Goal: Task Accomplishment & Management: Manage account settings

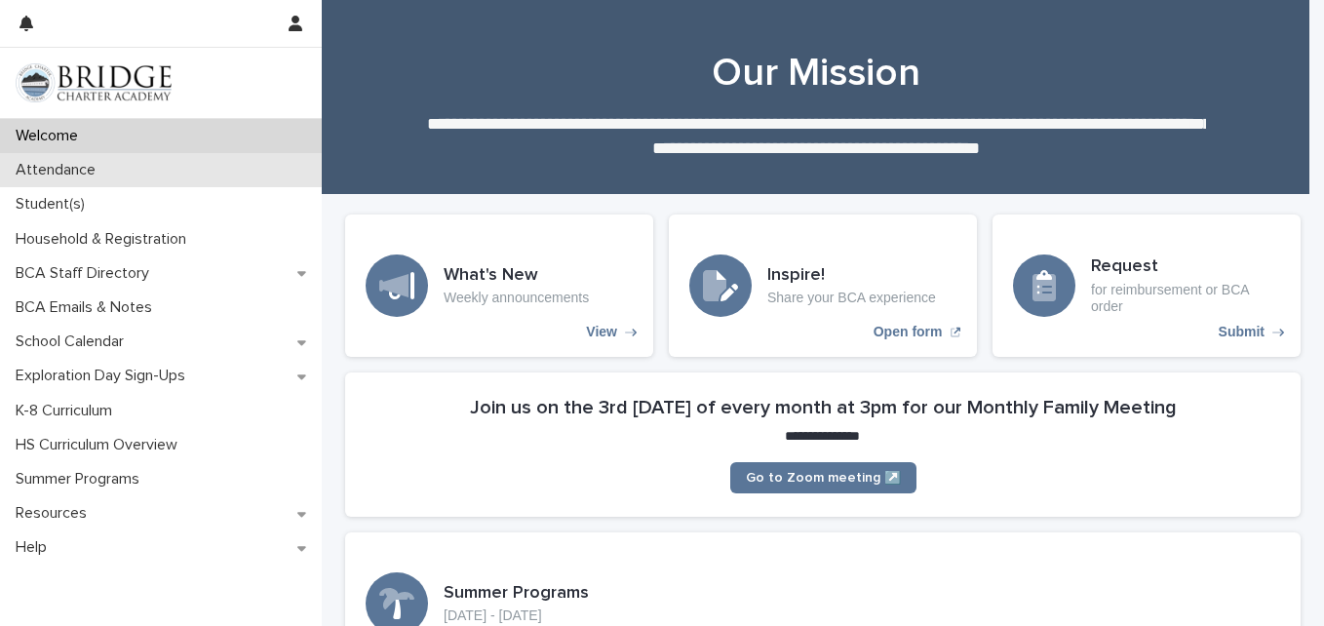
click at [38, 165] on p "Attendance" at bounding box center [59, 170] width 103 height 19
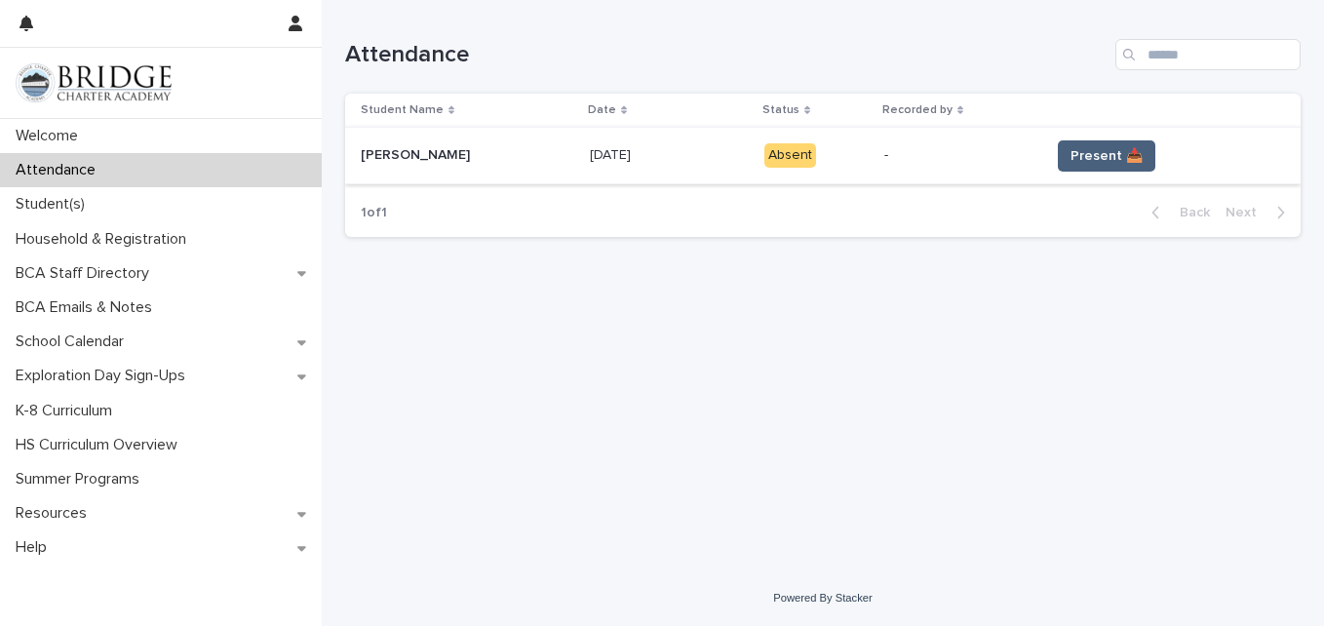
click at [1115, 154] on span "Present 📥" at bounding box center [1107, 156] width 72 height 20
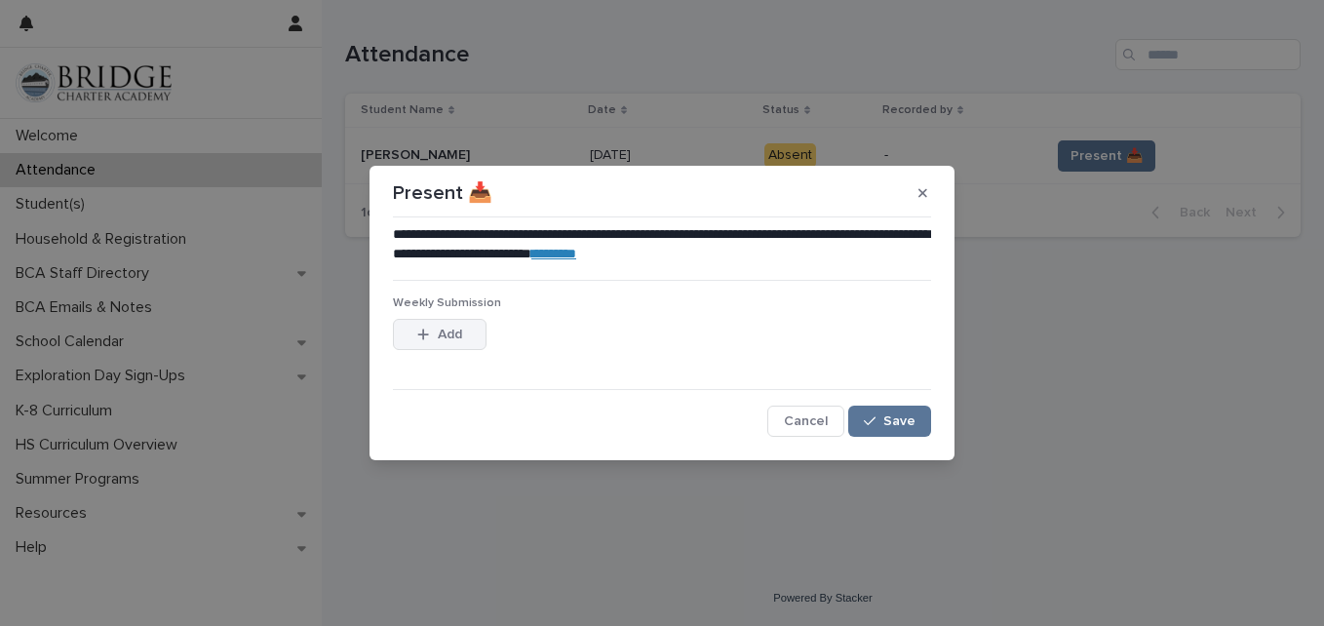
click at [423, 336] on icon "button" at bounding box center [423, 334] width 11 height 11
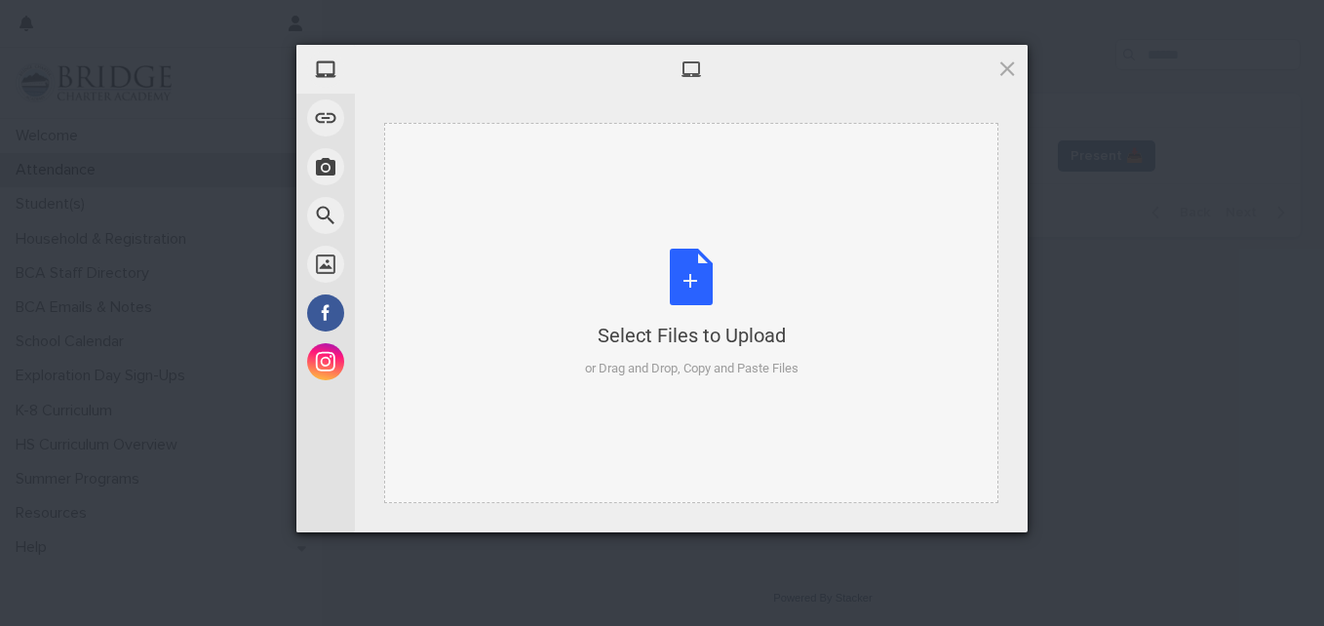
click at [678, 280] on div "Select Files to Upload or Drag and Drop, Copy and Paste Files" at bounding box center [692, 314] width 214 height 130
click at [693, 279] on div "Select Files to Upload or Drag and Drop, Copy and Paste Files" at bounding box center [692, 314] width 214 height 130
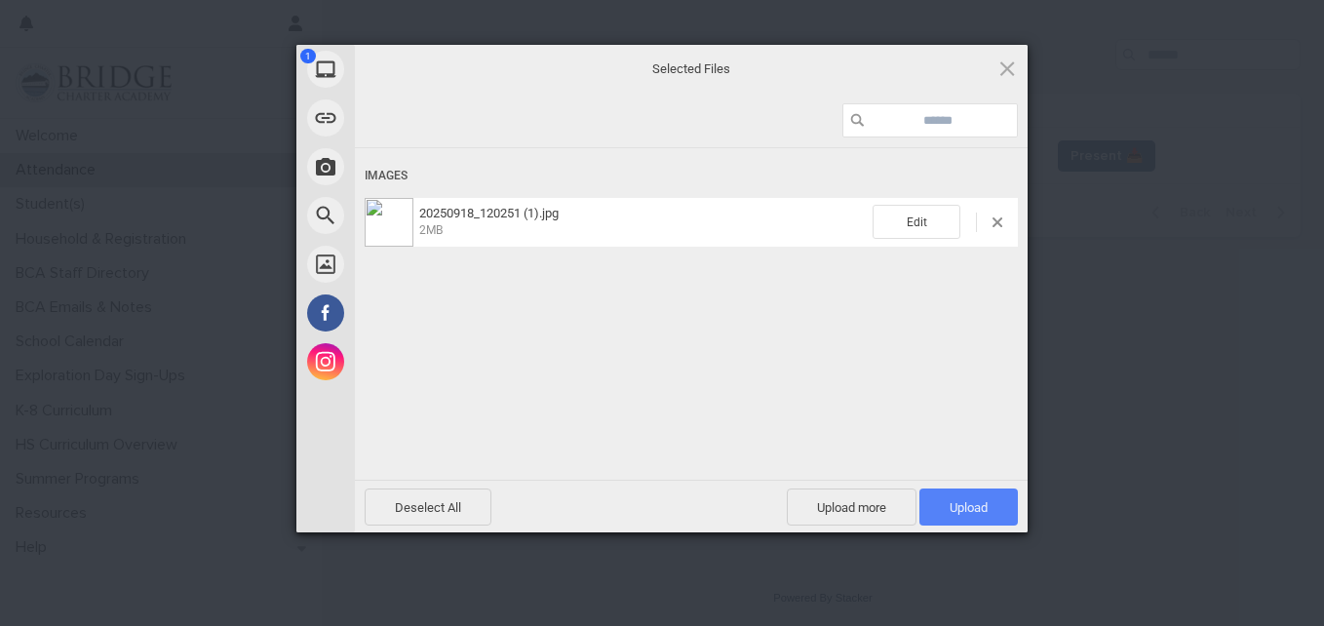
click at [967, 509] on span "Upload 1" at bounding box center [969, 507] width 38 height 15
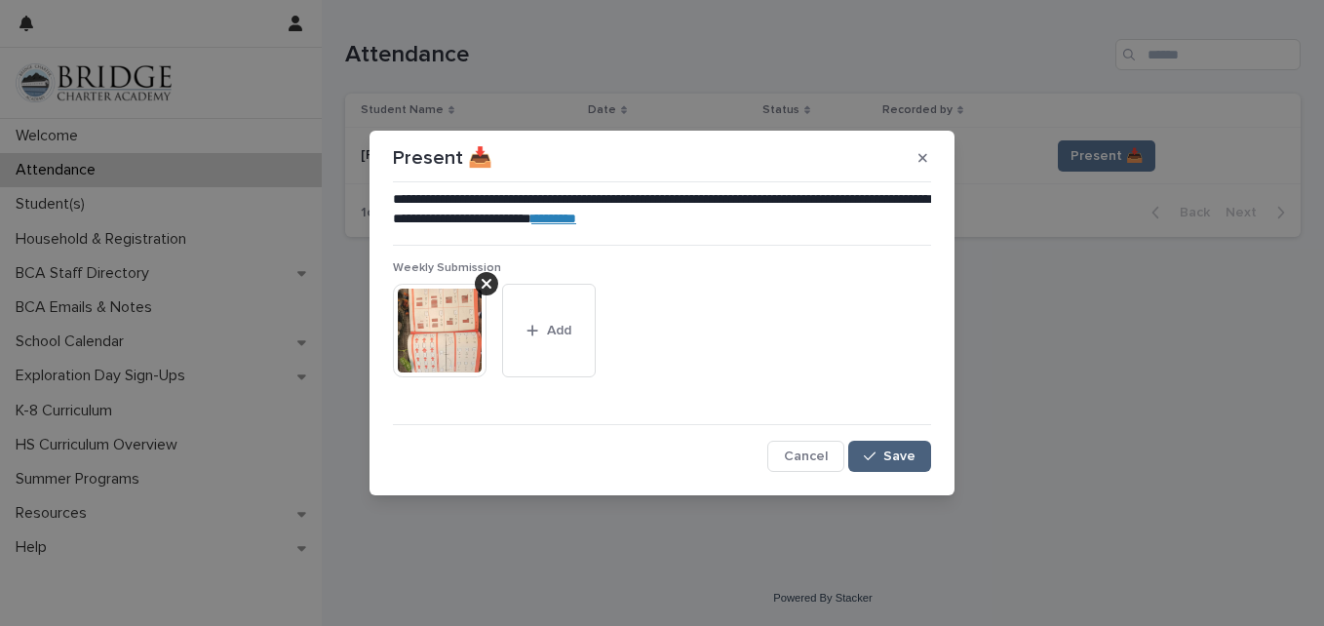
click at [906, 451] on span "Save" at bounding box center [900, 457] width 32 height 14
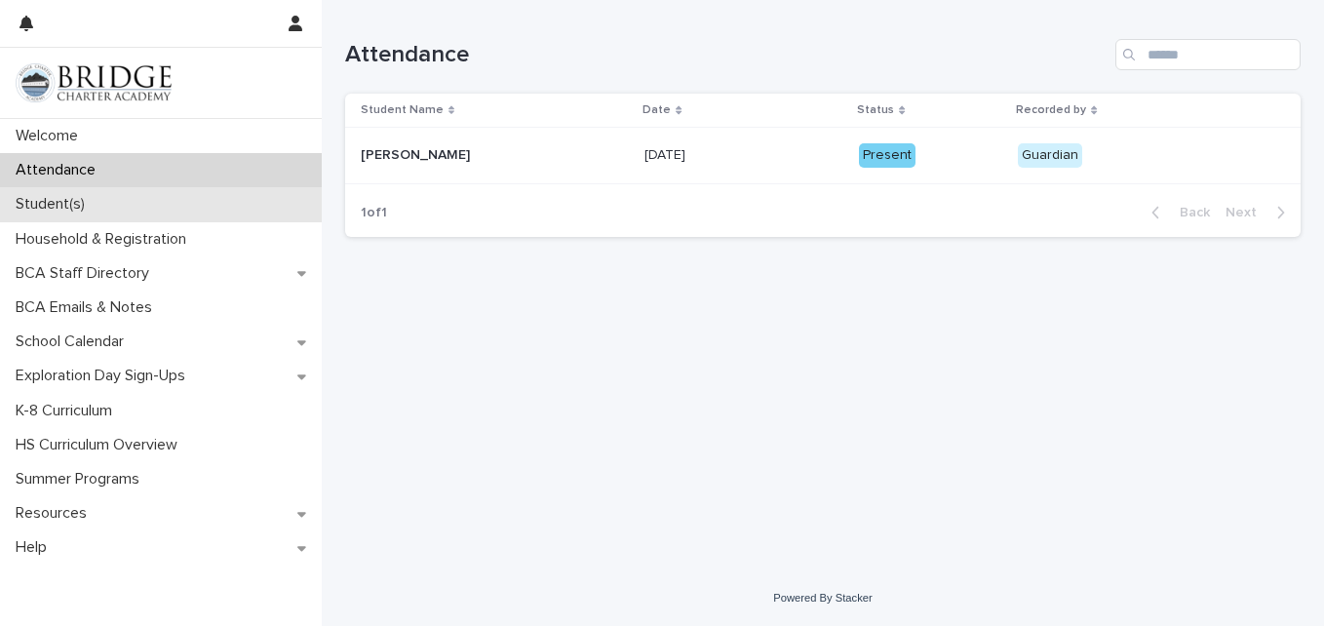
click at [41, 214] on p "Student(s)" at bounding box center [54, 204] width 93 height 19
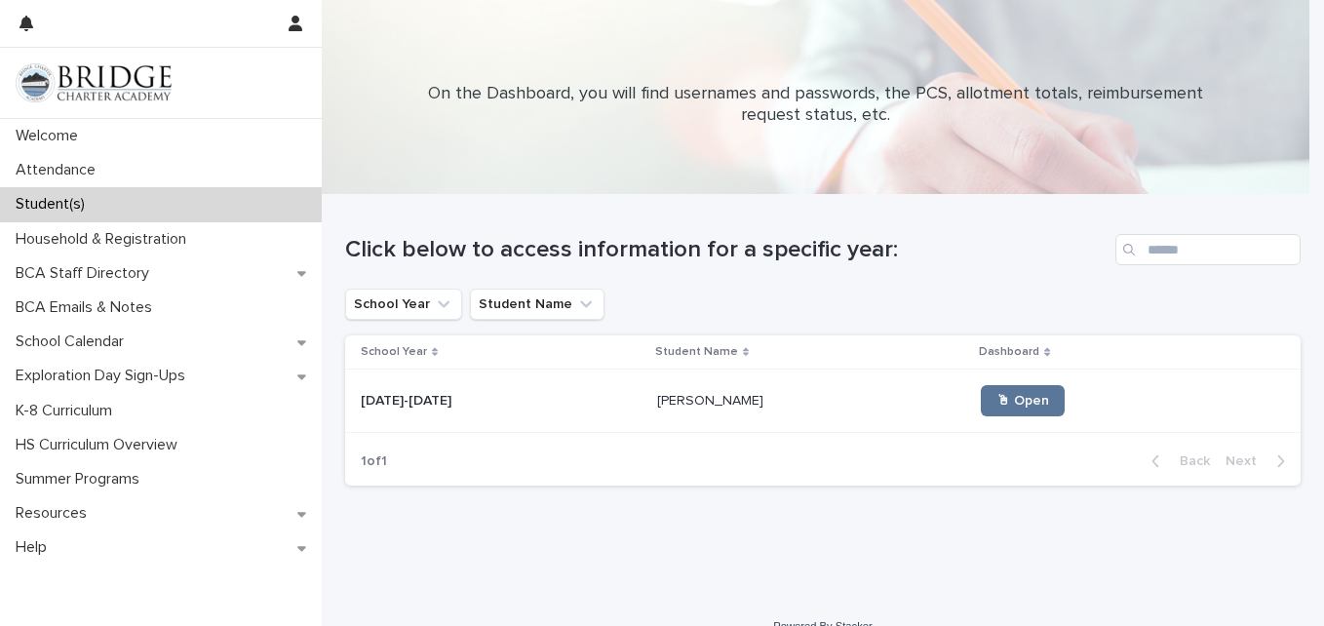
click at [446, 389] on div "[DATE]-[DATE] [DATE]-[DATE]" at bounding box center [501, 401] width 281 height 32
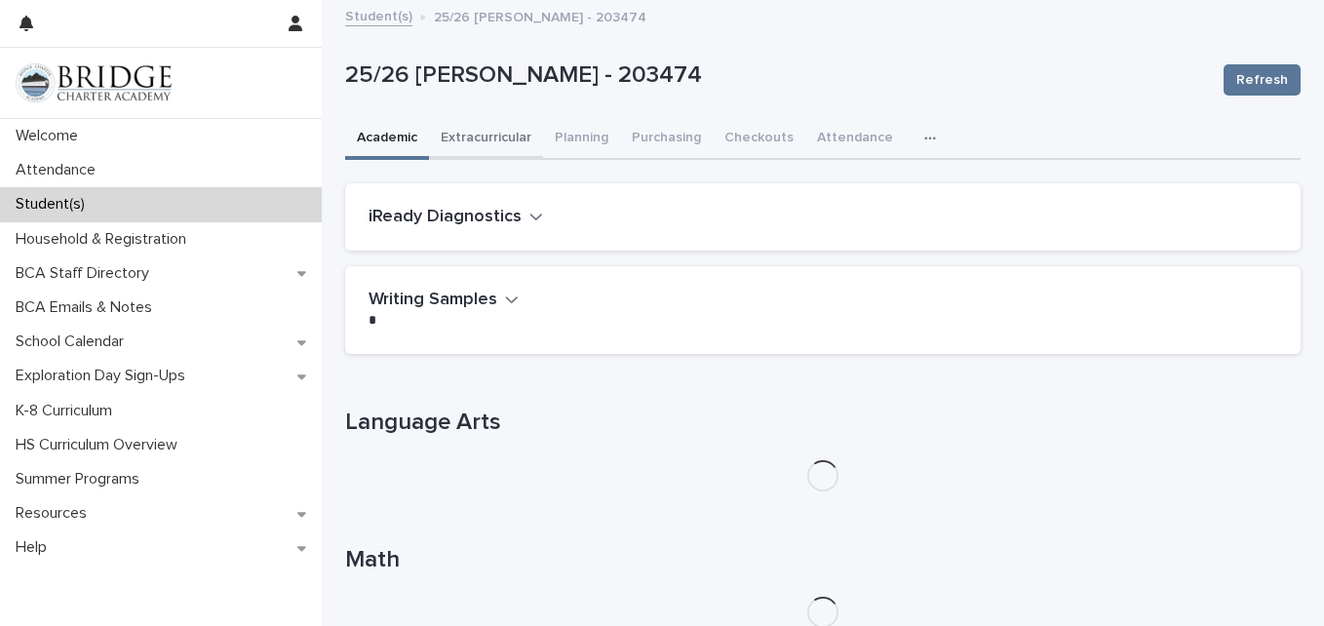
click at [436, 134] on button "Extracurricular" at bounding box center [486, 139] width 114 height 41
